Goal: Obtain resource: Obtain resource

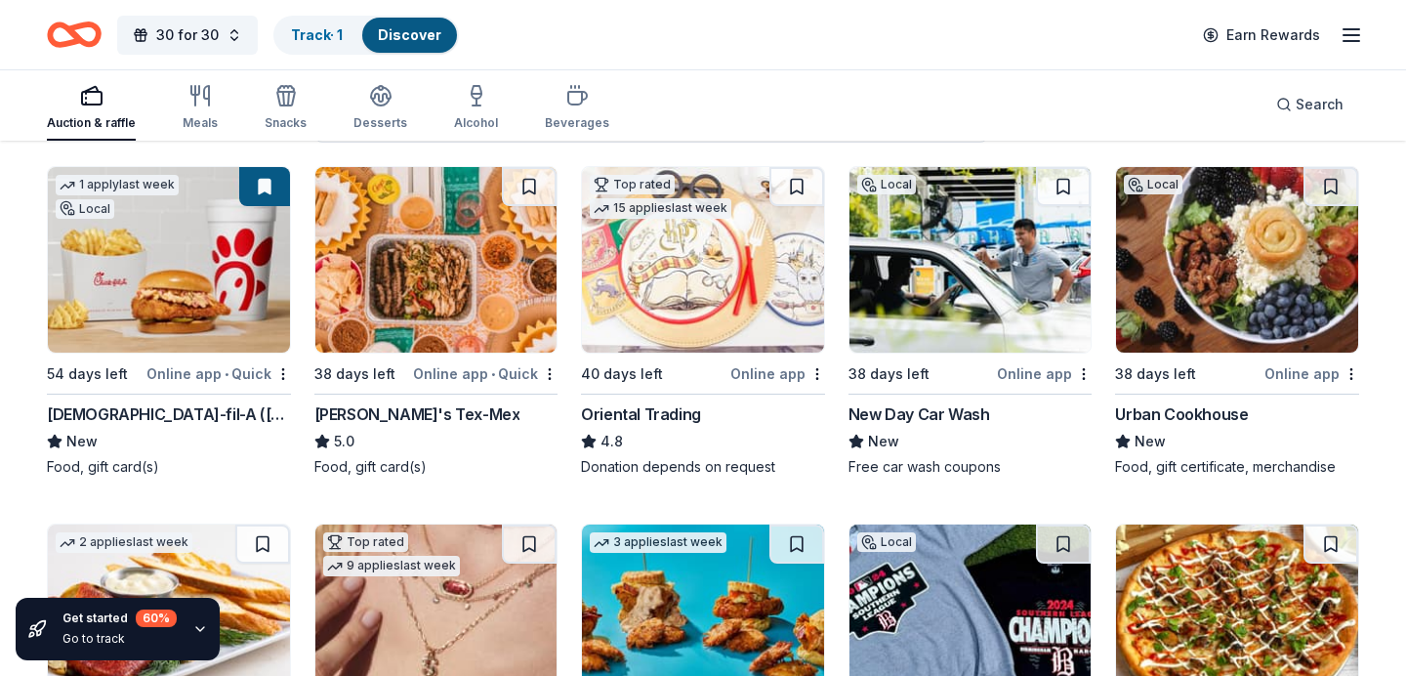
scroll to position [204, 0]
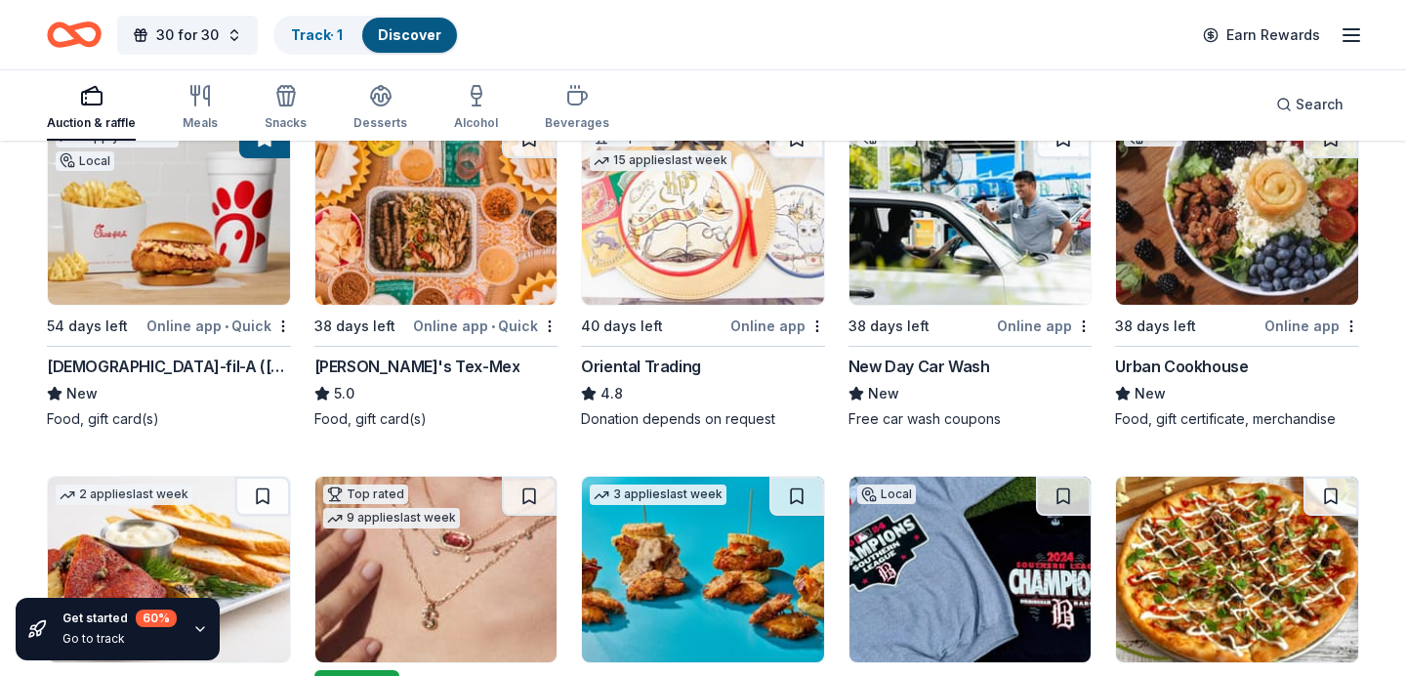
scroll to position [244, 0]
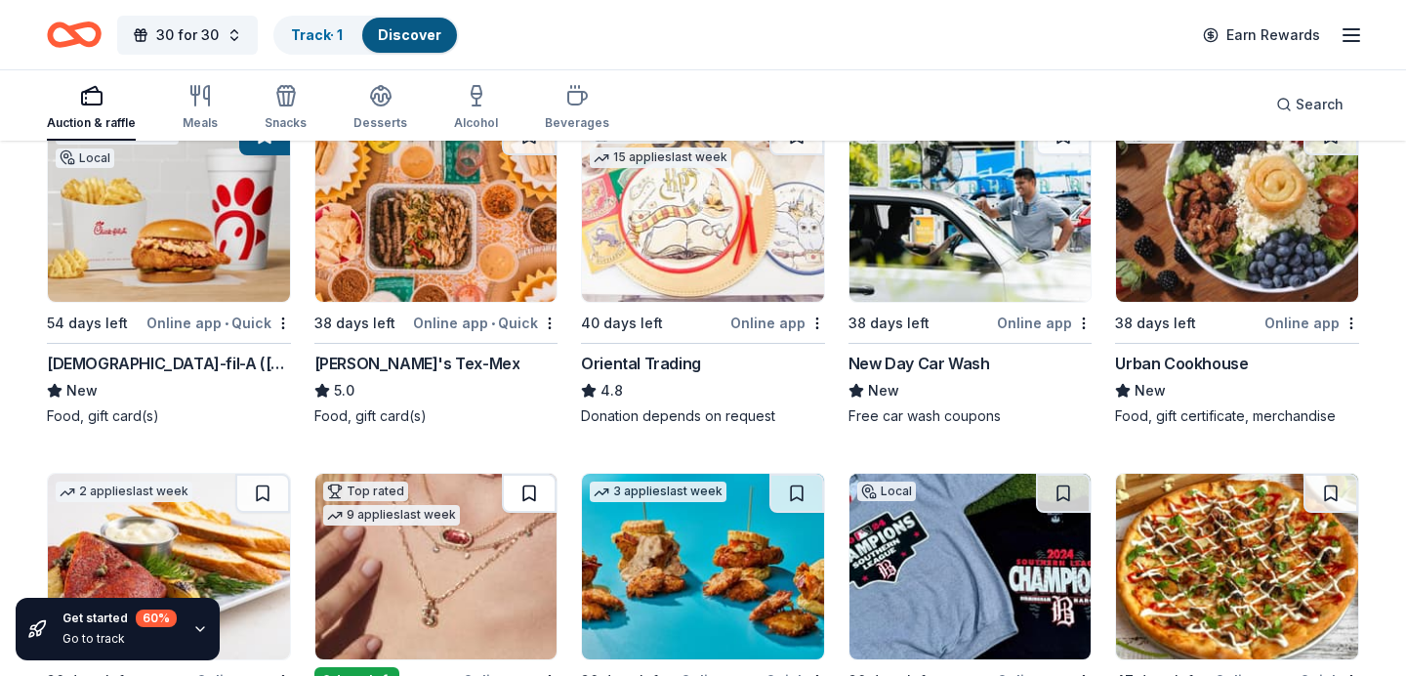
click at [528, 490] on button at bounding box center [529, 493] width 55 height 39
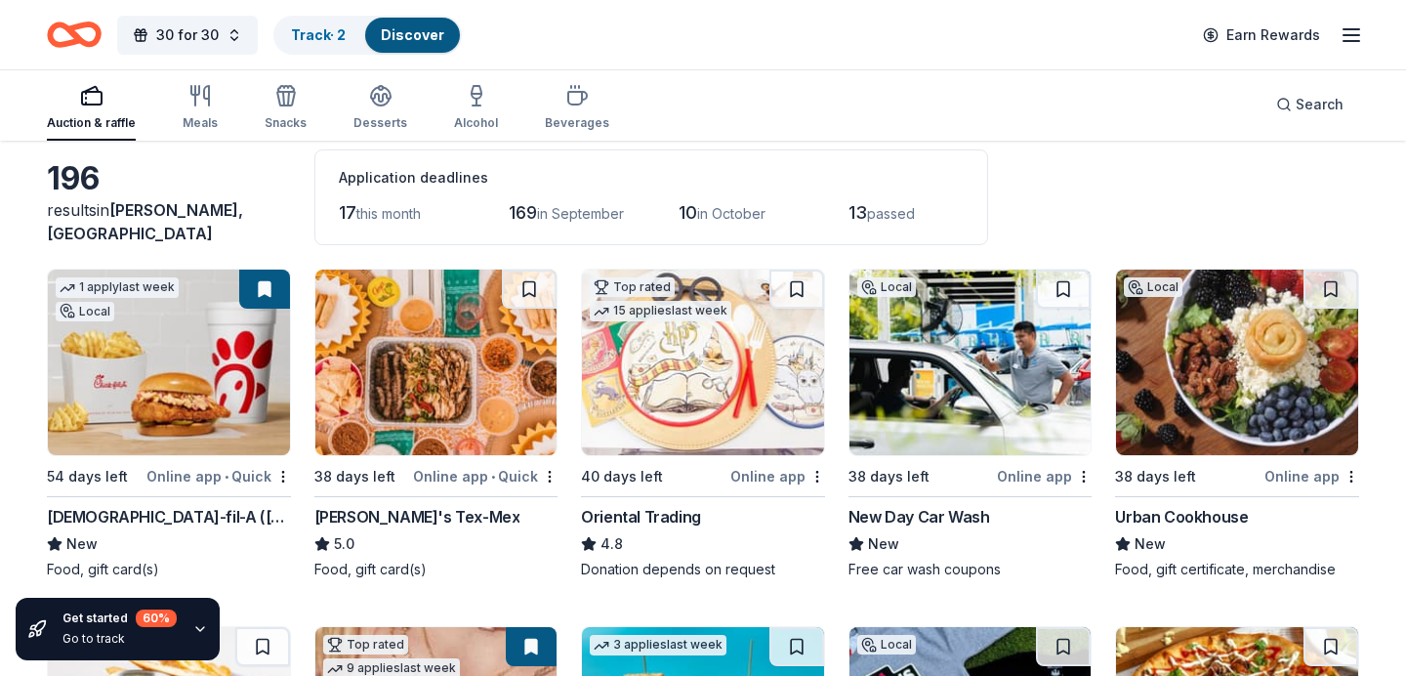
scroll to position [103, 0]
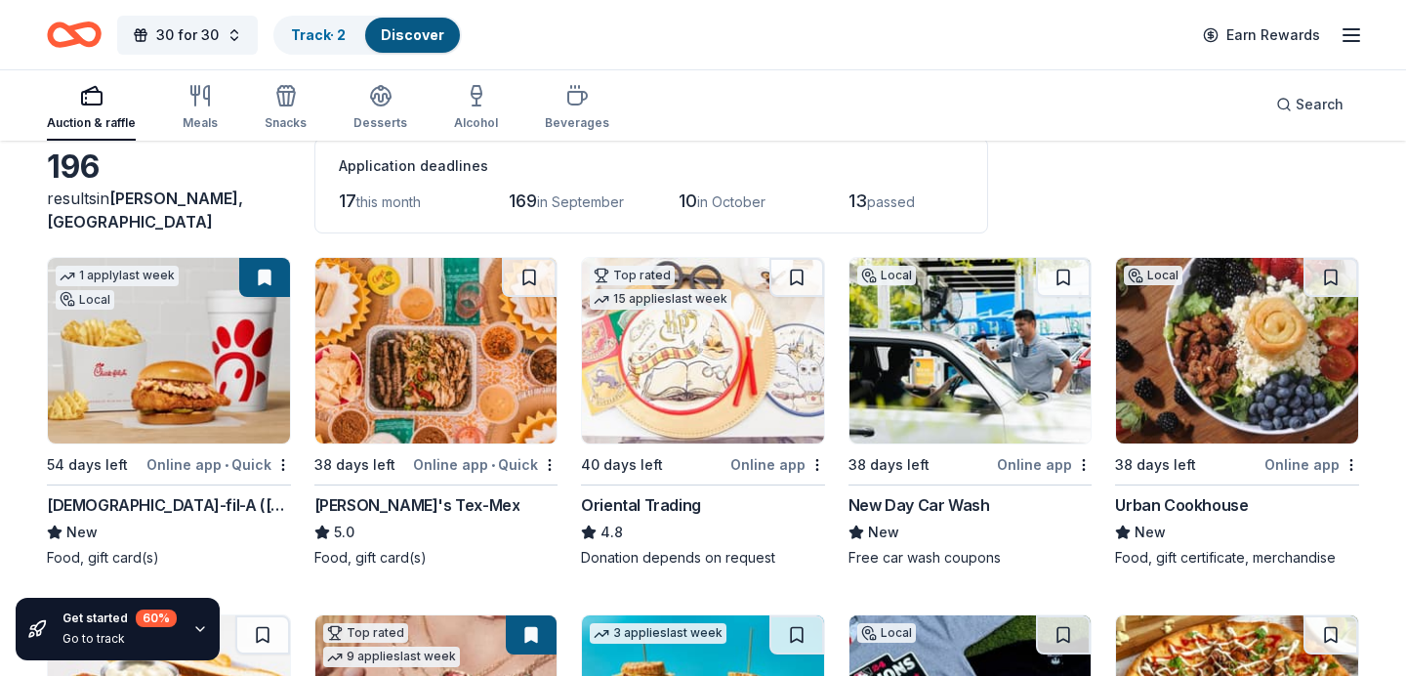
click at [996, 342] on img at bounding box center [971, 351] width 242 height 186
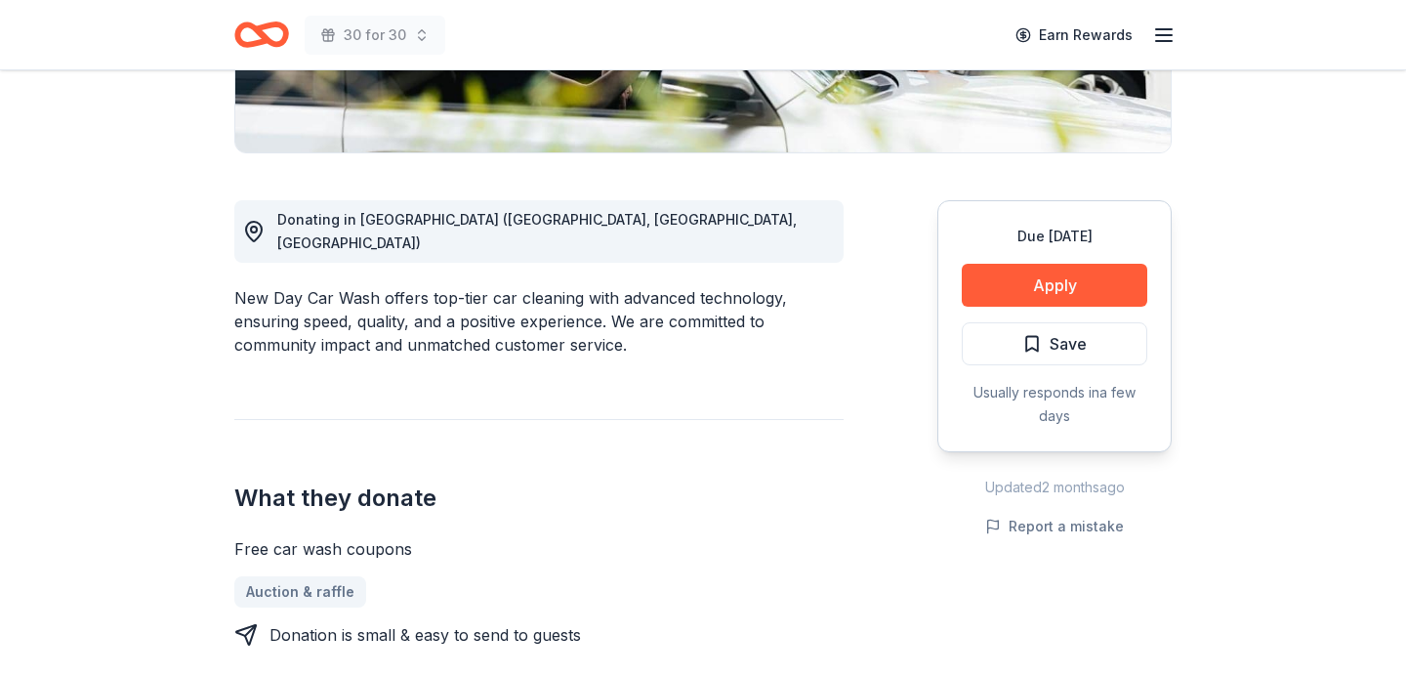
scroll to position [457, 0]
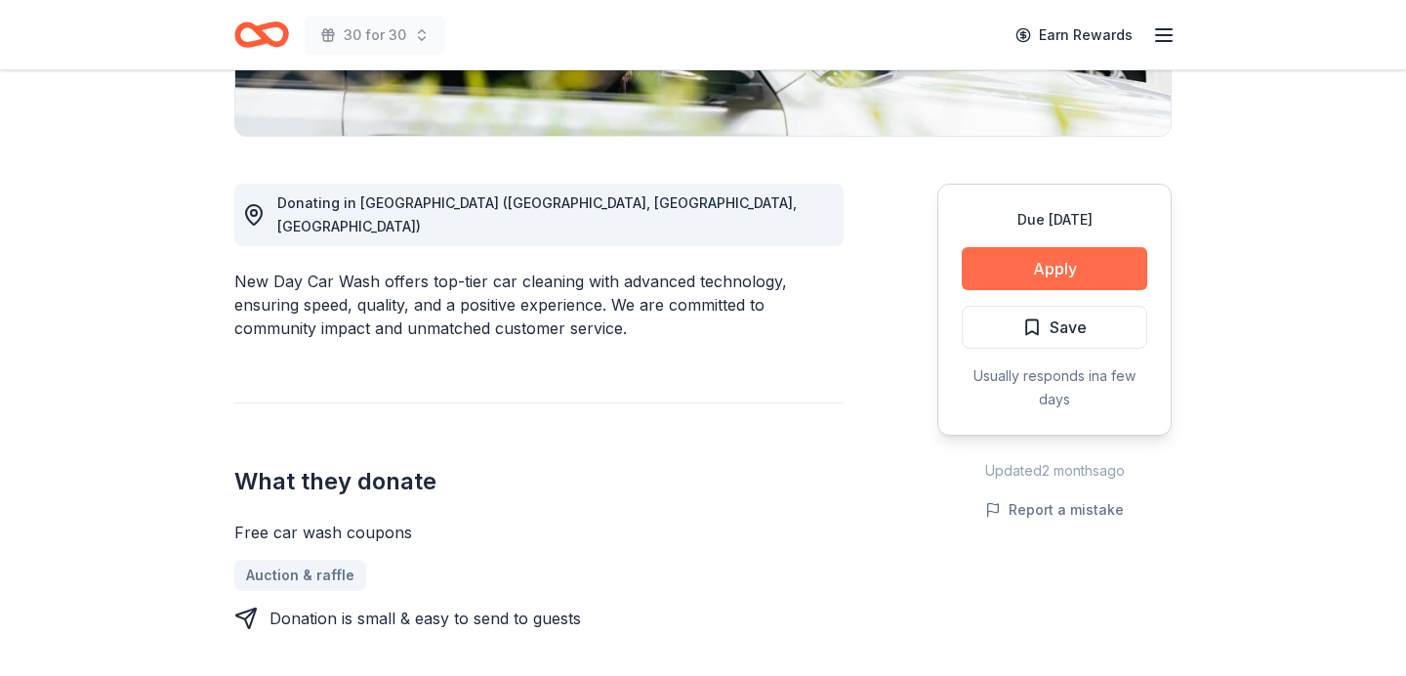
click at [1060, 269] on button "Apply" at bounding box center [1055, 268] width 186 height 43
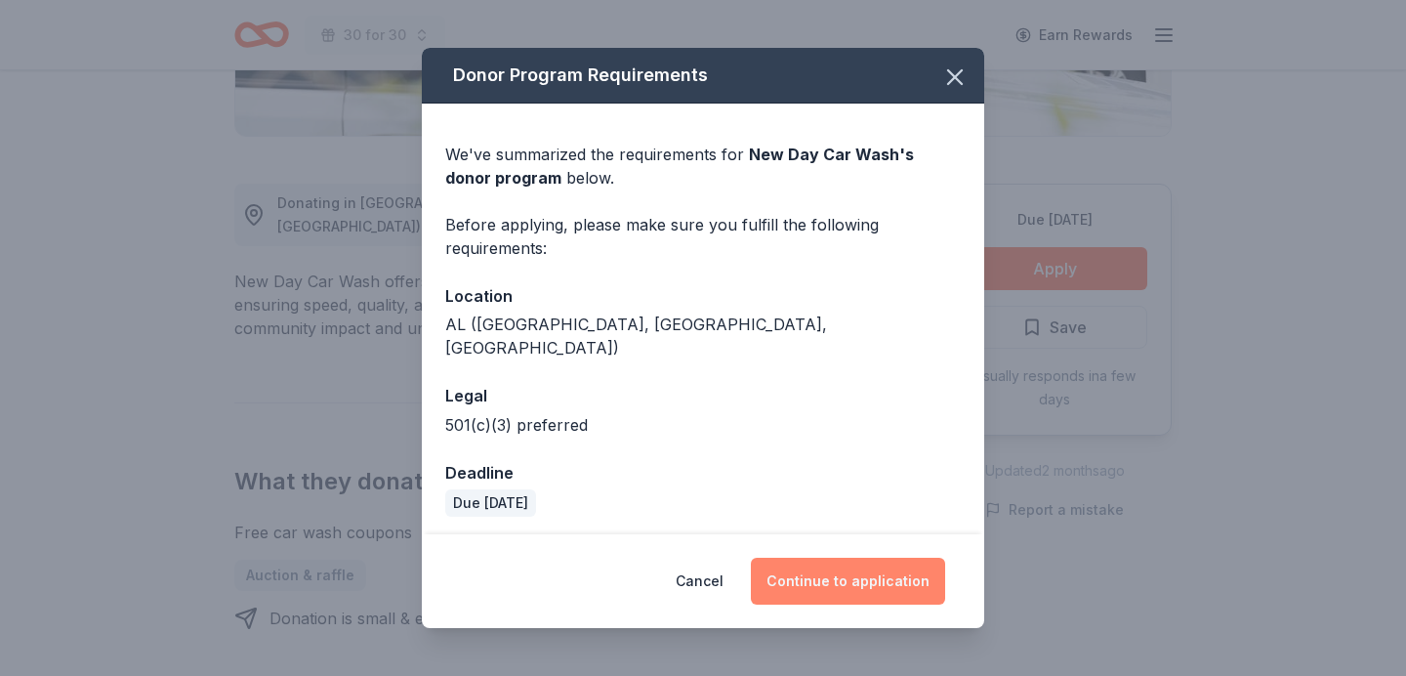
click at [849, 569] on button "Continue to application" at bounding box center [848, 581] width 194 height 47
